Goal: Browse casually

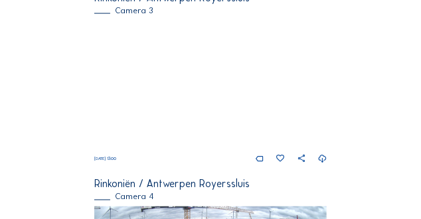
scroll to position [708, 0]
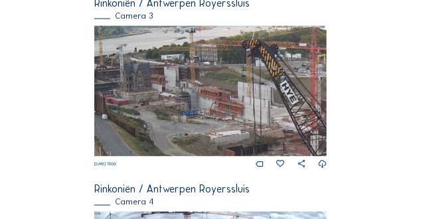
drag, startPoint x: 171, startPoint y: 64, endPoint x: 170, endPoint y: 102, distance: 37.9
click at [169, 102] on img at bounding box center [210, 91] width 233 height 131
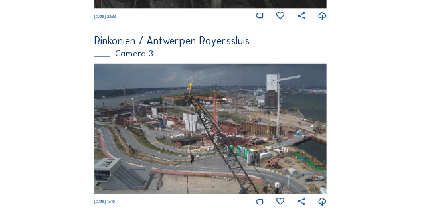
scroll to position [669, 0]
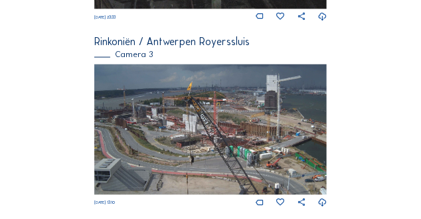
click at [274, 145] on img at bounding box center [210, 129] width 233 height 131
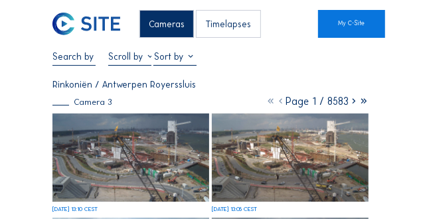
click at [173, 168] on img at bounding box center [130, 158] width 157 height 88
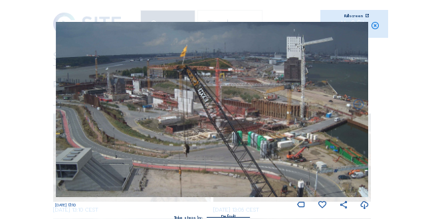
click at [377, 27] on icon at bounding box center [375, 26] width 9 height 9
